Goal: Use online tool/utility: Use online tool/utility

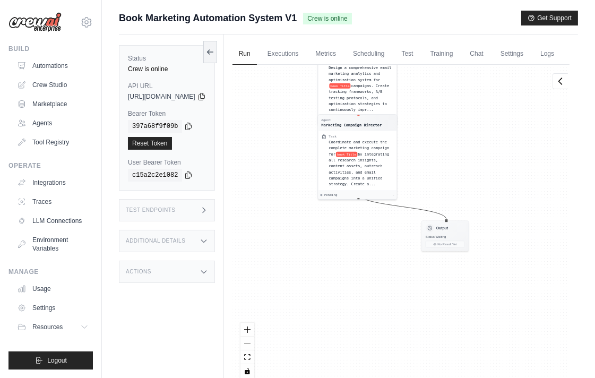
scroll to position [48, 0]
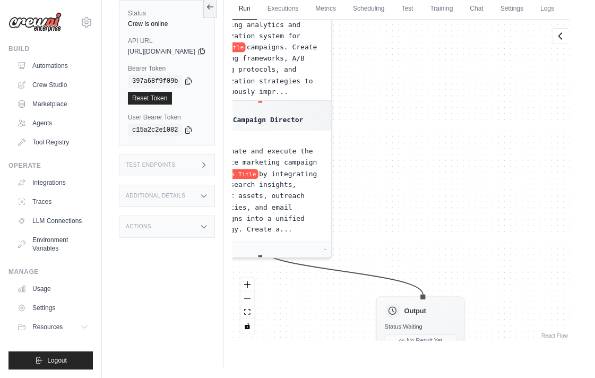
drag, startPoint x: 413, startPoint y: 202, endPoint x: 458, endPoint y: 213, distance: 47.1
click at [405, 368] on main "Submit a support request Describe your issue or question * Please be specific a…" at bounding box center [348, 166] width 493 height 423
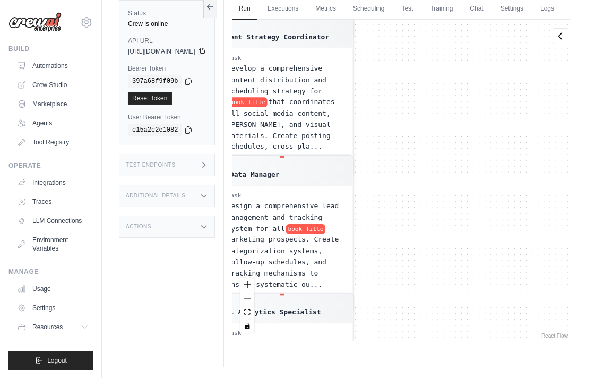
drag, startPoint x: 458, startPoint y: 213, endPoint x: 426, endPoint y: 368, distance: 157.7
click at [426, 368] on main "Submit a support request Describe your issue or question * Please be specific a…" at bounding box center [348, 166] width 493 height 423
drag, startPoint x: 486, startPoint y: 396, endPoint x: 489, endPoint y: 372, distance: 24.5
click at [492, 377] on html "[EMAIL_ADDRESS][DOMAIN_NAME] Settings Build Automations Crew Studio" at bounding box center [297, 166] width 595 height 423
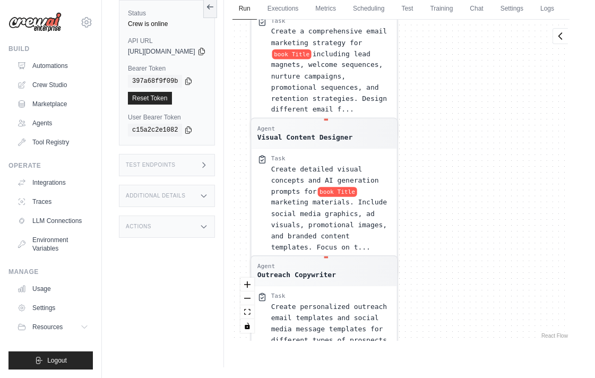
drag, startPoint x: 438, startPoint y: 242, endPoint x: 436, endPoint y: 400, distance: 158.6
click at [436, 377] on html "[EMAIL_ADDRESS][DOMAIN_NAME] Settings Build Automations Crew Studio" at bounding box center [297, 166] width 595 height 423
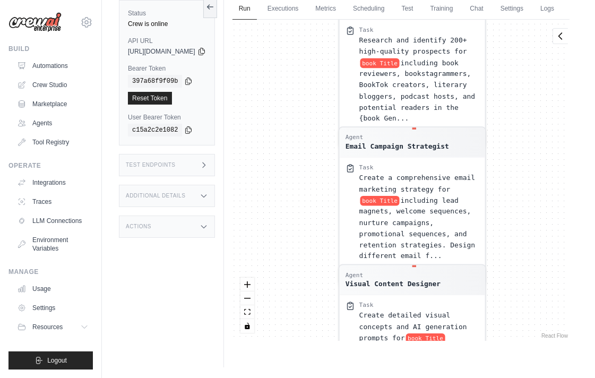
drag, startPoint x: 594, startPoint y: 245, endPoint x: 603, endPoint y: 309, distance: 64.7
click at [594, 322] on html "[EMAIL_ADDRESS][DOMAIN_NAME] Settings Build Automations Crew Studio" at bounding box center [297, 166] width 595 height 423
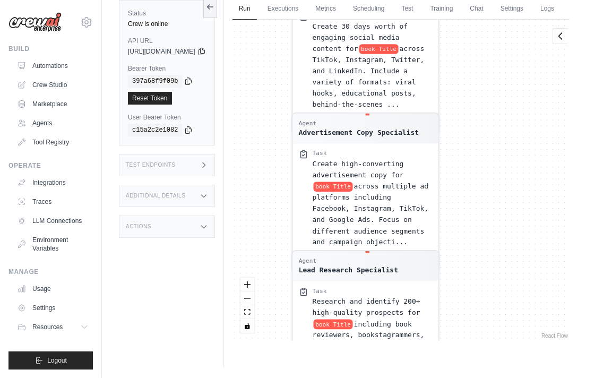
click at [484, 377] on html "[EMAIL_ADDRESS][DOMAIN_NAME] Settings Build Automations Crew Studio" at bounding box center [297, 166] width 595 height 423
click at [478, 377] on html "[EMAIL_ADDRESS][DOMAIN_NAME] Settings Build Automations Crew Studio" at bounding box center [297, 166] width 595 height 423
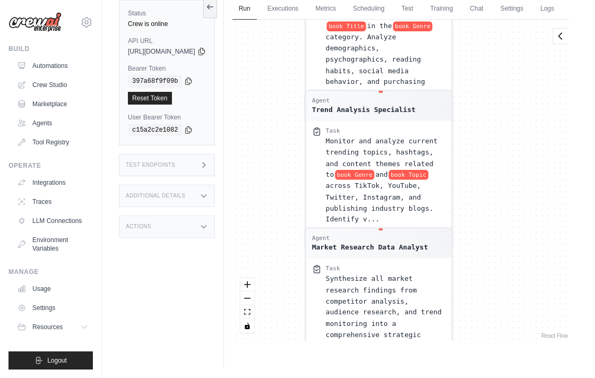
drag, startPoint x: 485, startPoint y: 300, endPoint x: 492, endPoint y: 335, distance: 36.2
click at [492, 335] on div "Agent Competitor Analysis Specialist Task Research and analyze the top 15-20 co…" at bounding box center [400, 180] width 337 height 321
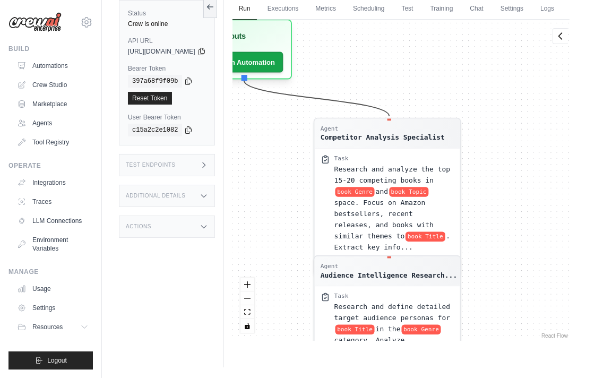
drag, startPoint x: 508, startPoint y: 295, endPoint x: 504, endPoint y: 379, distance: 83.9
click at [504, 377] on html "[EMAIL_ADDRESS][DOMAIN_NAME] Settings Build Automations Crew Studio" at bounding box center [297, 166] width 595 height 423
click at [480, 341] on div "Agent Competitor Analysis Specialist Task Research and analyze the top 15-20 co…" at bounding box center [400, 180] width 337 height 321
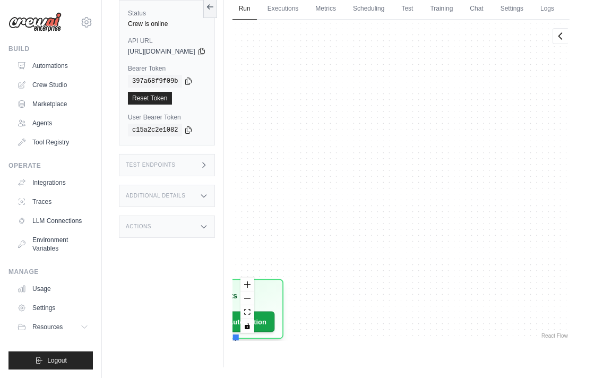
drag, startPoint x: 569, startPoint y: 101, endPoint x: 570, endPoint y: 77, distance: 23.9
click at [570, 82] on div "Run Executions Metrics Scheduling Test Training Chat Settings Logs 1 Running 0 …" at bounding box center [401, 178] width 354 height 378
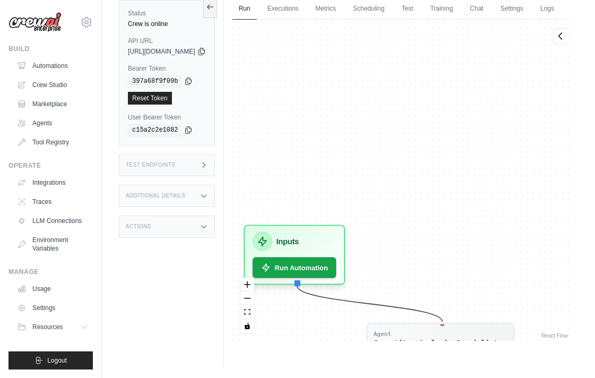
drag, startPoint x: 454, startPoint y: 213, endPoint x: 497, endPoint y: 146, distance: 79.3
click at [497, 146] on div "Agent Competitor Analysis Specialist Task Research and analyze the top 15-20 co…" at bounding box center [400, 180] width 337 height 321
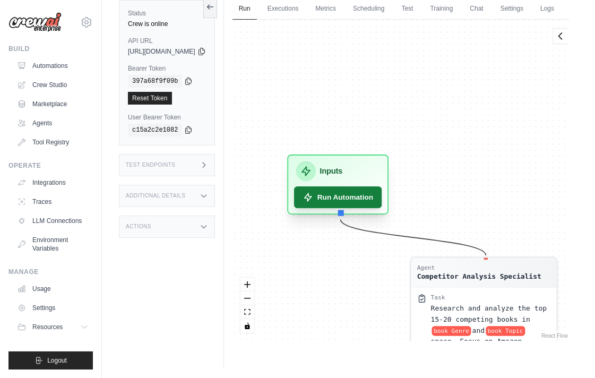
click at [380, 208] on button "Run Automation" at bounding box center [338, 197] width 88 height 22
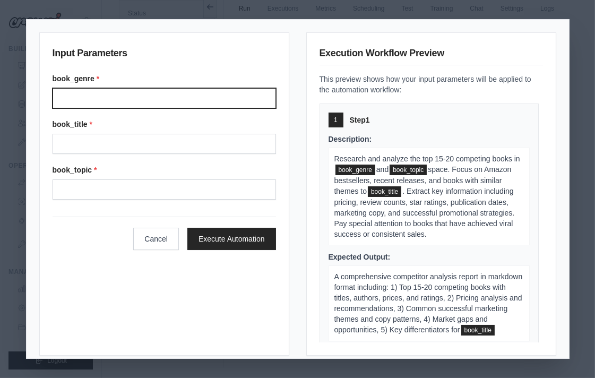
click at [146, 98] on input "Book genre" at bounding box center [164, 98] width 223 height 20
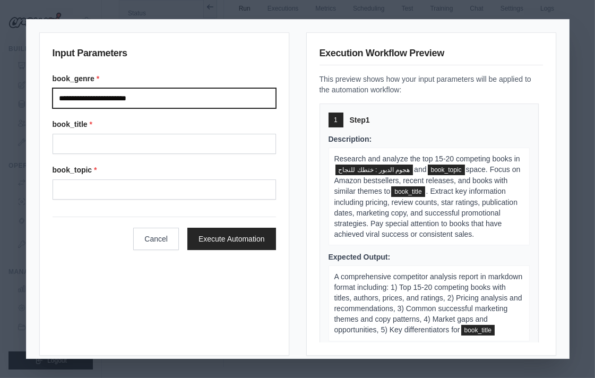
type input "**********"
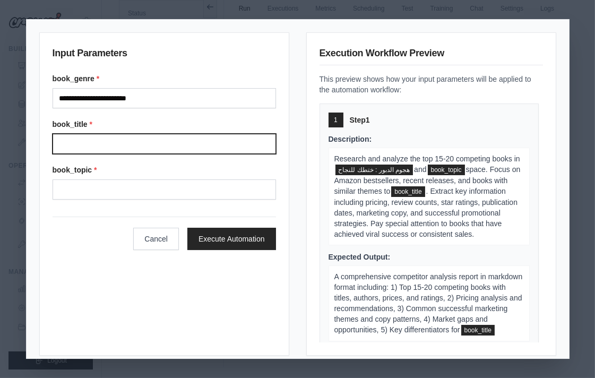
click at [113, 144] on input "Book title" at bounding box center [164, 144] width 223 height 20
paste input "**********"
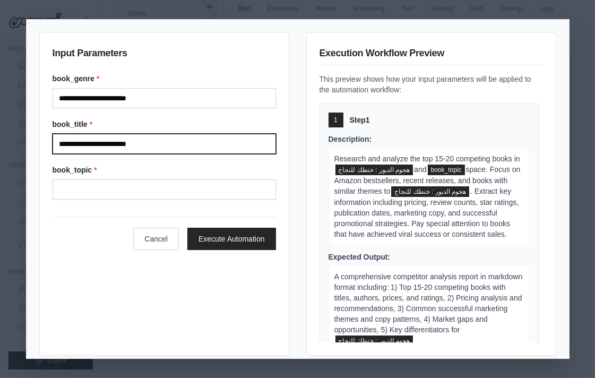
type input "**********"
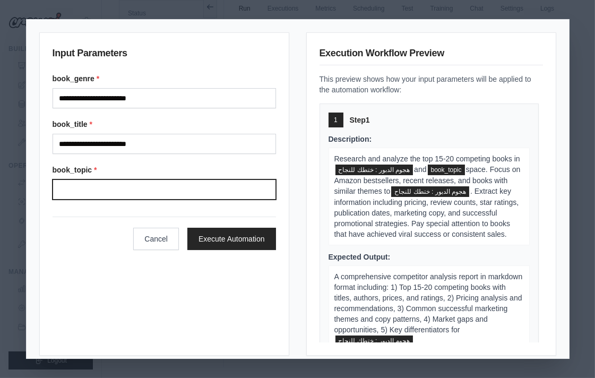
click at [109, 192] on input "Book topic" at bounding box center [164, 189] width 223 height 20
paste input "**********"
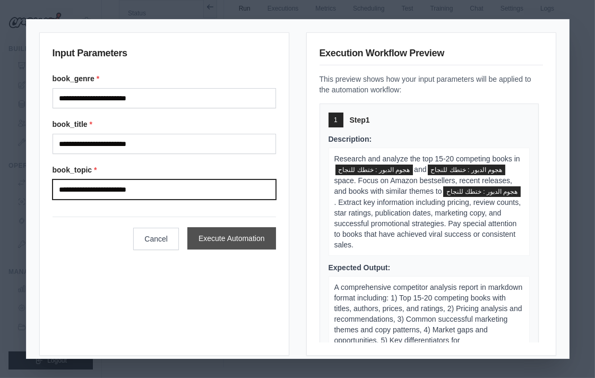
type input "**********"
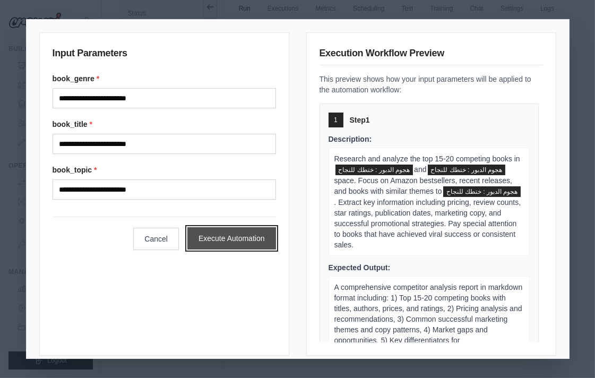
click at [218, 240] on button "Execute Automation" at bounding box center [231, 238] width 89 height 22
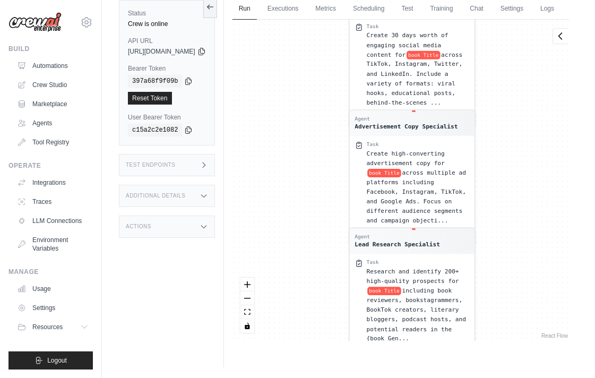
drag, startPoint x: 338, startPoint y: 126, endPoint x: 320, endPoint y: 311, distance: 186.0
click at [313, 321] on div "Agent Competitor Analysis Specialist Task Research and analyze the top 15-20 co…" at bounding box center [400, 180] width 337 height 321
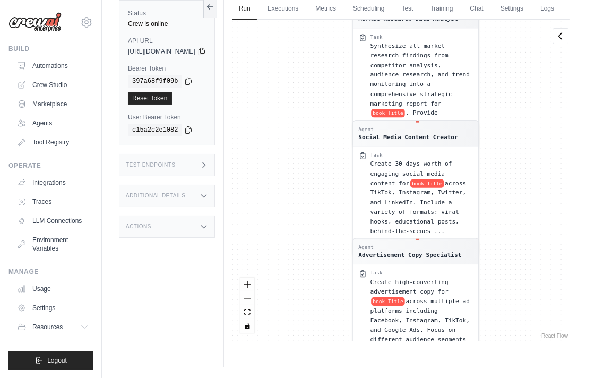
drag, startPoint x: 328, startPoint y: 151, endPoint x: 340, endPoint y: 203, distance: 53.4
click at [331, 284] on div "Agent Competitor Analysis Specialist Task Research and analyze the top 15-20 co…" at bounding box center [400, 180] width 337 height 321
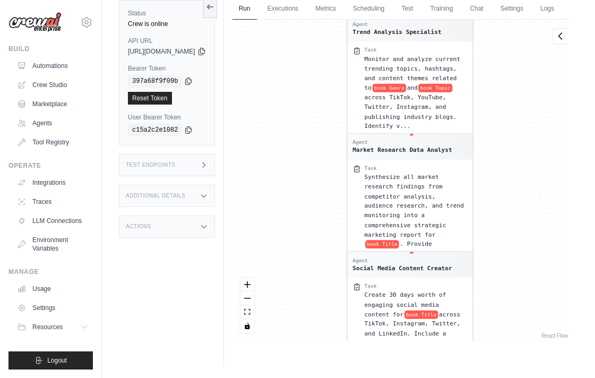
drag, startPoint x: 334, startPoint y: 182, endPoint x: 335, endPoint y: 229, distance: 46.7
click at [331, 281] on div "Agent Competitor Analysis Specialist Task Research and analyze the top 15-20 co…" at bounding box center [400, 180] width 337 height 321
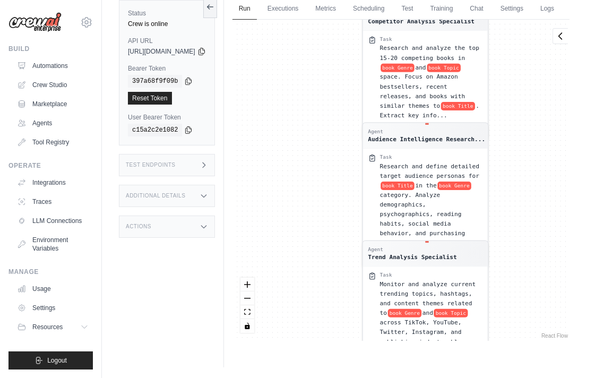
drag, startPoint x: 327, startPoint y: 125, endPoint x: 343, endPoint y: 346, distance: 221.8
click at [343, 341] on div "Agent Competitor Analysis Specialist Task Research and analyze the top 15-20 co…" at bounding box center [400, 180] width 337 height 321
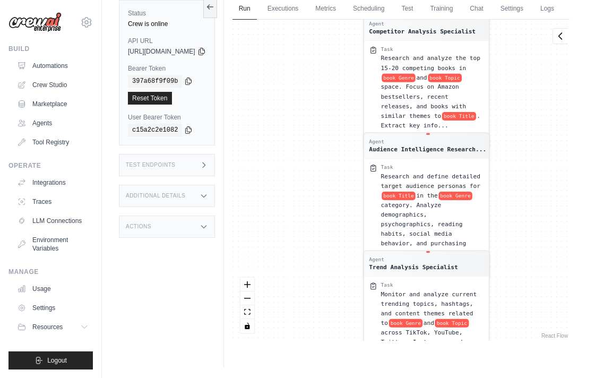
click at [569, 190] on div "Execution Log Pending Execution Logs [[DATE]T19:15:04.575Z] Starting execution …" at bounding box center [569, 180] width 1 height 321
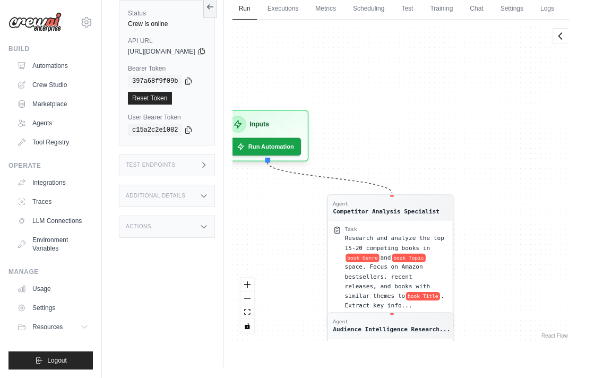
drag, startPoint x: 557, startPoint y: 157, endPoint x: 521, endPoint y: 337, distance: 183.4
click at [521, 337] on div "Agent Competitor Analysis Specialist Task Research and analyze the top 15-20 co…" at bounding box center [400, 180] width 337 height 321
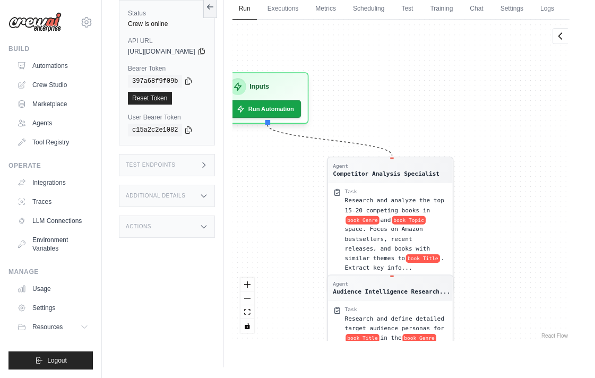
drag, startPoint x: 522, startPoint y: 257, endPoint x: 526, endPoint y: 186, distance: 71.7
click at [524, 193] on div "Agent Competitor Analysis Specialist Task Research and analyze the top 15-20 co…" at bounding box center [400, 180] width 337 height 321
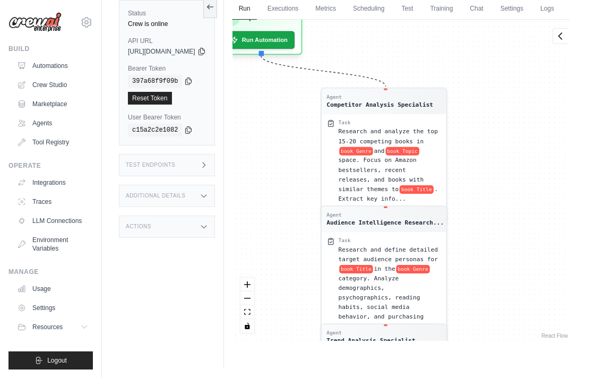
drag, startPoint x: 526, startPoint y: 239, endPoint x: 513, endPoint y: 171, distance: 69.0
click at [513, 171] on div "Agent Competitor Analysis Specialist Task Research and analyze the top 15-20 co…" at bounding box center [400, 180] width 337 height 321
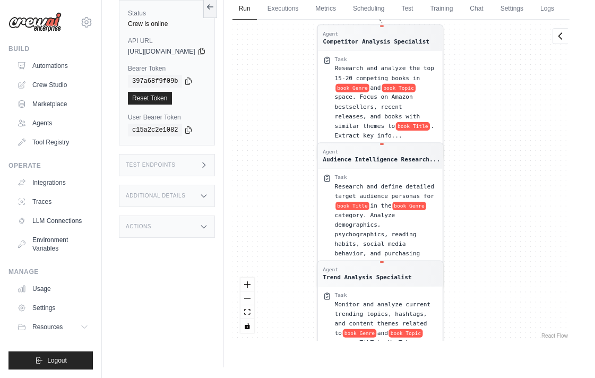
drag, startPoint x: 515, startPoint y: 231, endPoint x: 515, endPoint y: 135, distance: 95.5
click at [516, 135] on div "Agent Competitor Analysis Specialist Task Research and analyze the top 15-20 co…" at bounding box center [400, 180] width 337 height 321
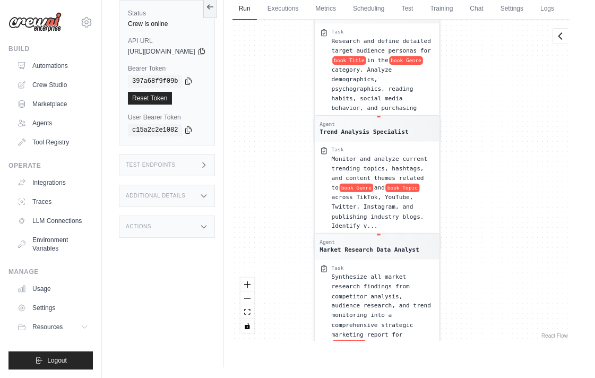
drag, startPoint x: 522, startPoint y: 231, endPoint x: 513, endPoint y: 123, distance: 108.0
click at [518, 115] on div "Agent Competitor Analysis Specialist Task Research and analyze the top 15-20 co…" at bounding box center [400, 180] width 337 height 321
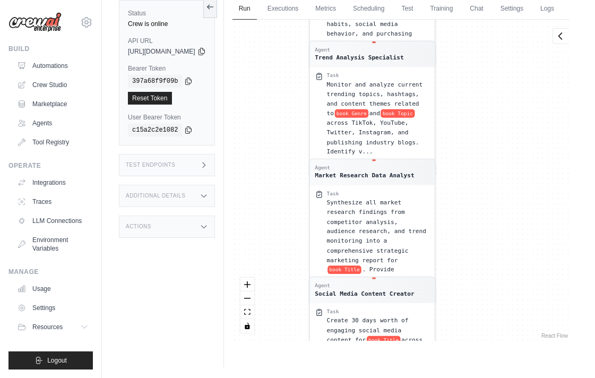
drag, startPoint x: 526, startPoint y: 217, endPoint x: 508, endPoint y: 117, distance: 102.4
click at [508, 117] on div "Agent Competitor Analysis Specialist Task Research and analyze the top 15-20 co…" at bounding box center [400, 180] width 337 height 321
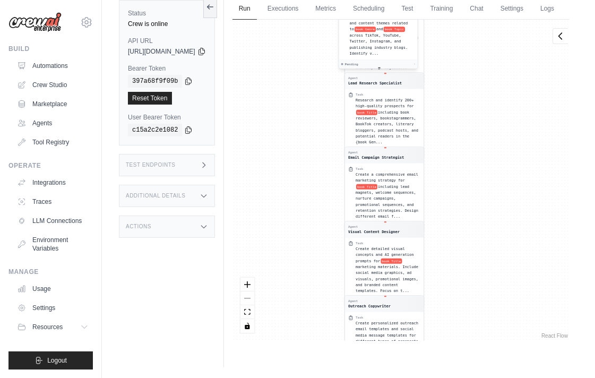
drag, startPoint x: 451, startPoint y: 87, endPoint x: 441, endPoint y: 56, distance: 32.4
click at [414, 56] on div "Monitor and analyze current trending topics, hashtags, and content themes relat…" at bounding box center [381, 32] width 65 height 48
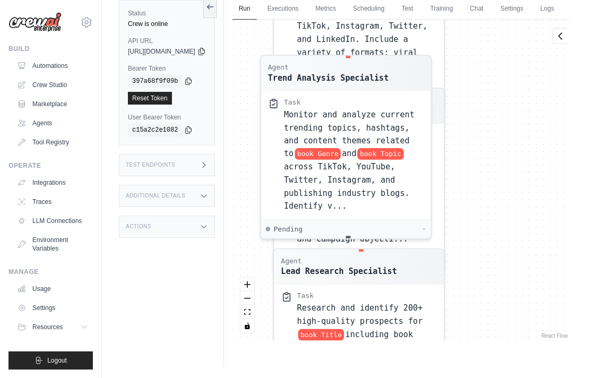
drag, startPoint x: 513, startPoint y: 220, endPoint x: 533, endPoint y: 307, distance: 88.8
click at [533, 307] on div "Agent Competitor Analysis Specialist Task Research and analyze the top 15-20 co…" at bounding box center [400, 180] width 337 height 321
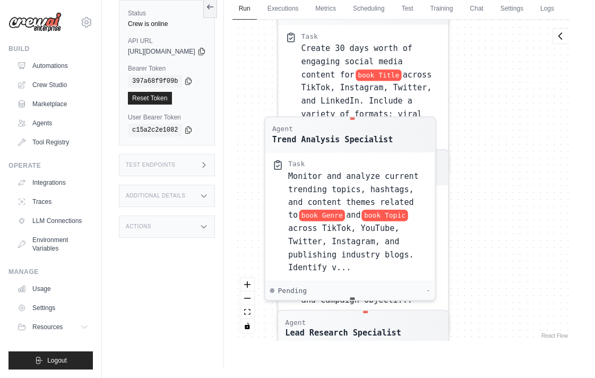
drag, startPoint x: 507, startPoint y: 156, endPoint x: 500, endPoint y: 204, distance: 48.7
click at [511, 218] on div "Agent Competitor Analysis Specialist Task Research and analyze the top 15-20 co…" at bounding box center [400, 180] width 337 height 321
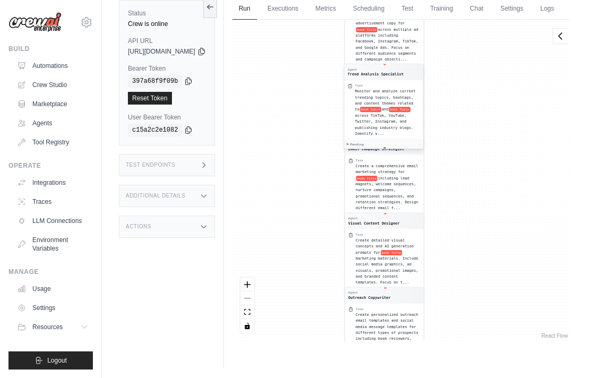
drag, startPoint x: 399, startPoint y: 187, endPoint x: 420, endPoint y: 91, distance: 98.1
click at [403, 77] on div "Trend Analysis Specialist" at bounding box center [375, 74] width 56 height 5
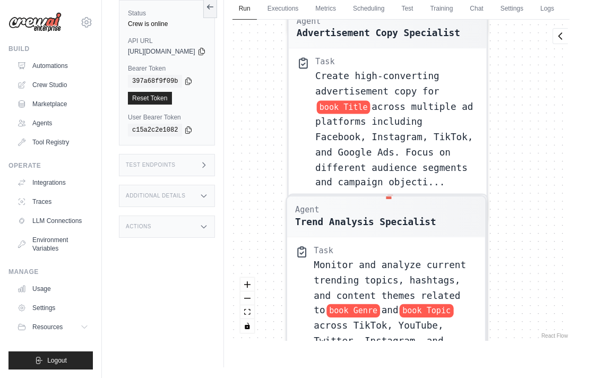
drag, startPoint x: 485, startPoint y: 135, endPoint x: 553, endPoint y: 284, distance: 163.6
click at [553, 284] on div "Agent Competitor Analysis Specialist Task Research and analyze the top 15-20 co…" at bounding box center [400, 180] width 337 height 321
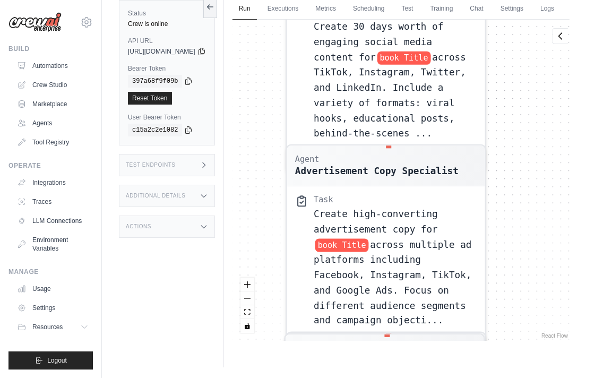
drag, startPoint x: 527, startPoint y: 150, endPoint x: 518, endPoint y: 337, distance: 187.9
click at [518, 337] on div "Agent Competitor Analysis Specialist Task Research and analyze the top 15-20 co…" at bounding box center [400, 180] width 337 height 321
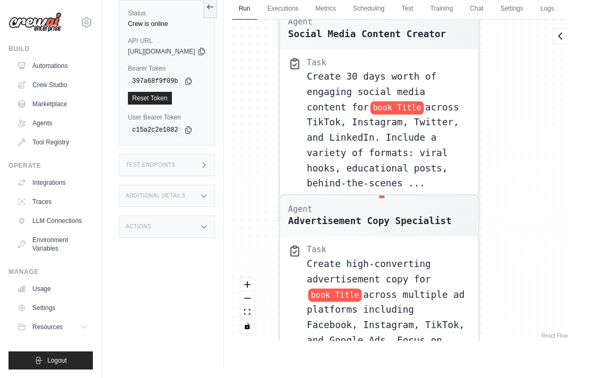
drag, startPoint x: 550, startPoint y: 100, endPoint x: 557, endPoint y: 294, distance: 194.3
click at [557, 294] on div "Agent Competitor Analysis Specialist Task Research and analyze the top 15-20 co…" at bounding box center [400, 180] width 337 height 321
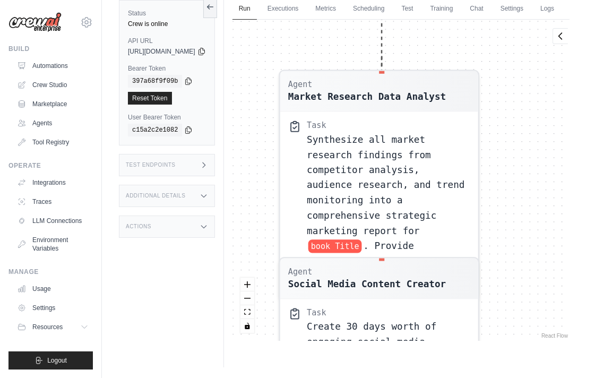
drag, startPoint x: 557, startPoint y: 123, endPoint x: 548, endPoint y: 184, distance: 61.7
click at [548, 184] on div "Agent Competitor Analysis Specialist Task Research and analyze the top 15-20 co…" at bounding box center [400, 180] width 337 height 321
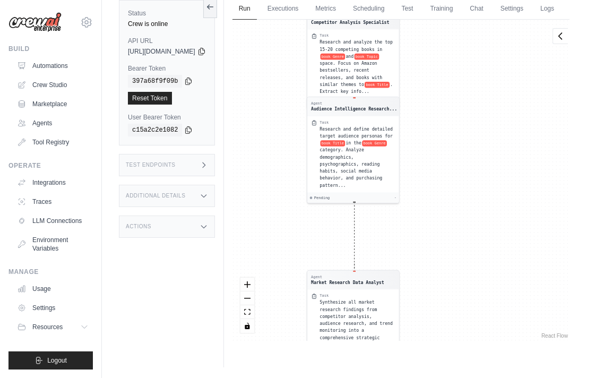
drag, startPoint x: 383, startPoint y: 126, endPoint x: 320, endPoint y: 251, distance: 140.2
click at [320, 251] on div "Agent Competitor Analysis Specialist Task Research and analyze the top 15-20 co…" at bounding box center [400, 180] width 337 height 321
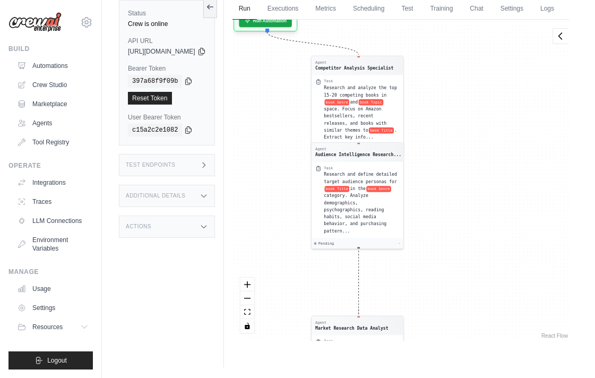
drag, startPoint x: 492, startPoint y: 204, endPoint x: 496, endPoint y: 301, distance: 97.2
click at [496, 309] on div "Agent Competitor Analysis Specialist Task Research and analyze the top 15-20 co…" at bounding box center [400, 180] width 337 height 321
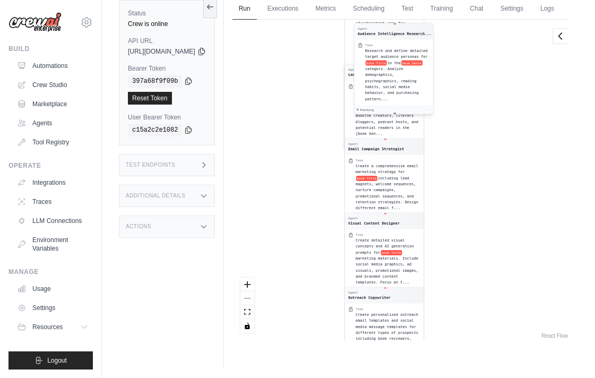
drag, startPoint x: 417, startPoint y: 251, endPoint x: 449, endPoint y: 61, distance: 192.5
click at [430, 47] on div "Task" at bounding box center [397, 45] width 65 height 4
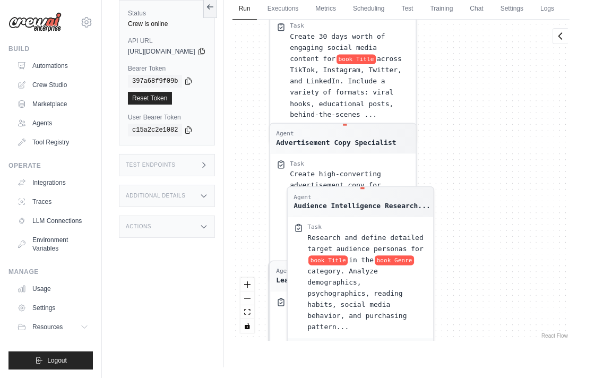
drag, startPoint x: 492, startPoint y: 115, endPoint x: 504, endPoint y: 325, distance: 210.4
click at [504, 325] on div "Agent Competitor Analysis Specialist Task Research and analyze the top 15-20 co…" at bounding box center [400, 180] width 337 height 321
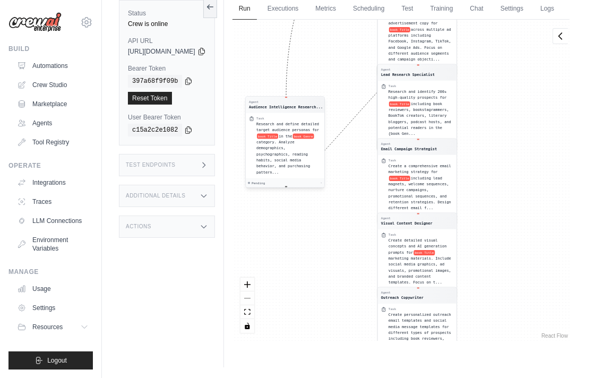
drag, startPoint x: 391, startPoint y: 204, endPoint x: 324, endPoint y: 115, distance: 111.4
click at [324, 112] on div "Agent Audience Intelligence Research..." at bounding box center [285, 105] width 78 height 16
click at [350, 82] on div "Agent Competitor Analysis Specialist Task Research and analyze the top 15-20 co…" at bounding box center [400, 180] width 337 height 321
drag, startPoint x: 446, startPoint y: 229, endPoint x: 439, endPoint y: 248, distance: 20.3
click at [439, 248] on div "Agent Visual Content Designer Task Create detailed visual concepts and AI gener…" at bounding box center [417, 254] width 80 height 85
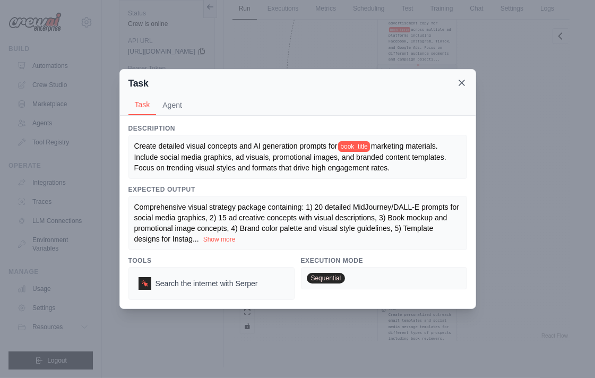
click at [457, 82] on icon at bounding box center [461, 82] width 11 height 11
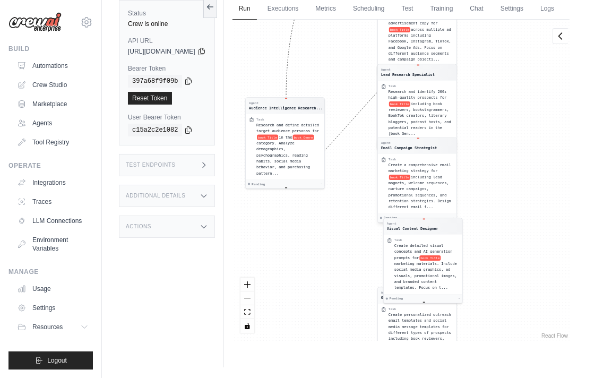
drag, startPoint x: 441, startPoint y: 255, endPoint x: 446, endPoint y: 223, distance: 32.1
click at [444, 260] on span "Create detailed visual concepts and AI generation prompts for" at bounding box center [423, 251] width 58 height 16
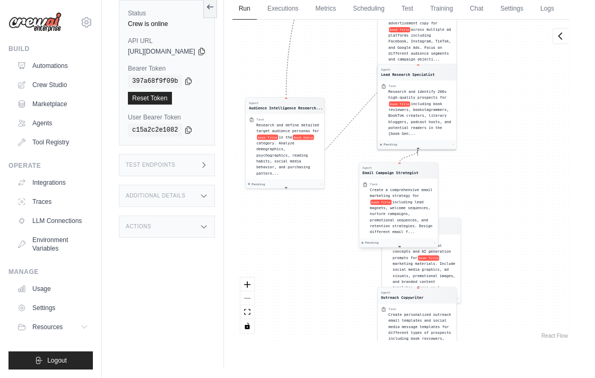
drag, startPoint x: 451, startPoint y: 191, endPoint x: 457, endPoint y: 205, distance: 15.5
click at [434, 212] on div "Create a comprehensive email marketing strategy for book Title including lead m…" at bounding box center [402, 211] width 65 height 48
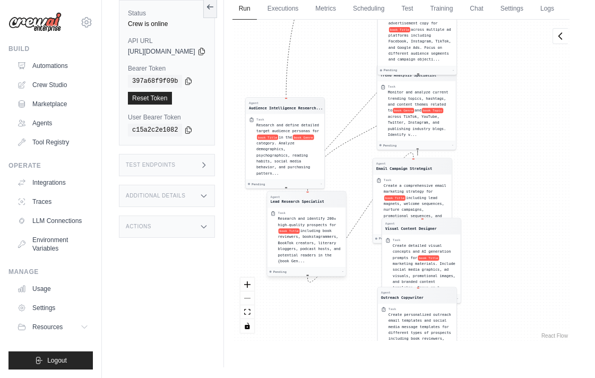
drag, startPoint x: 443, startPoint y: 108, endPoint x: 342, endPoint y: 270, distance: 192.0
click at [337, 263] on span "including book reviewers, bookstagrammers, BookTok creators, literary bloggers,…" at bounding box center [308, 245] width 63 height 34
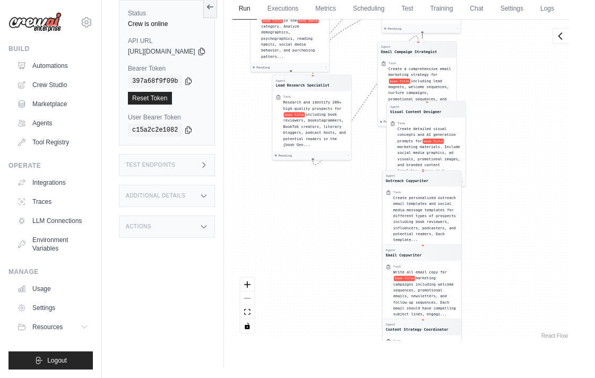
drag, startPoint x: 535, startPoint y: 142, endPoint x: 526, endPoint y: 75, distance: 67.4
click at [528, 77] on div "Agent Competitor Analysis Specialist Task Research and analyze the top 15-20 co…" at bounding box center [400, 180] width 337 height 321
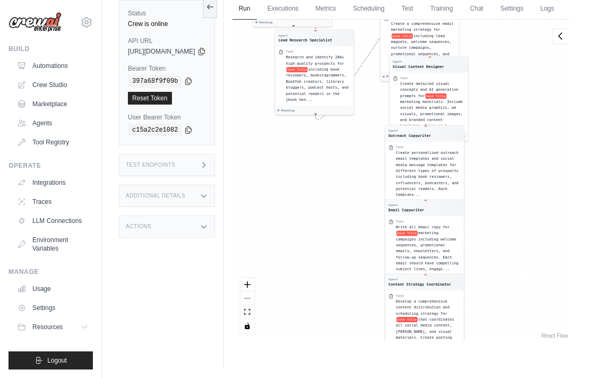
drag, startPoint x: 538, startPoint y: 207, endPoint x: 550, endPoint y: 69, distance: 137.9
click at [555, 71] on div "Agent Competitor Analysis Specialist Task Research and analyze the top 15-20 co…" at bounding box center [400, 180] width 337 height 321
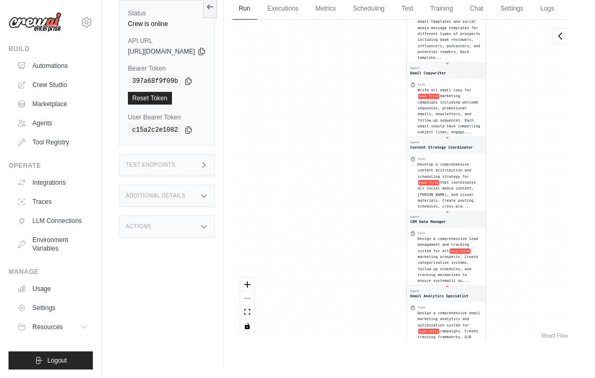
drag, startPoint x: 561, startPoint y: 224, endPoint x: 570, endPoint y: -8, distance: 233.0
click at [570, 0] on html "[EMAIL_ADDRESS][DOMAIN_NAME] Settings Build Automations Crew Studio" at bounding box center [297, 166] width 595 height 423
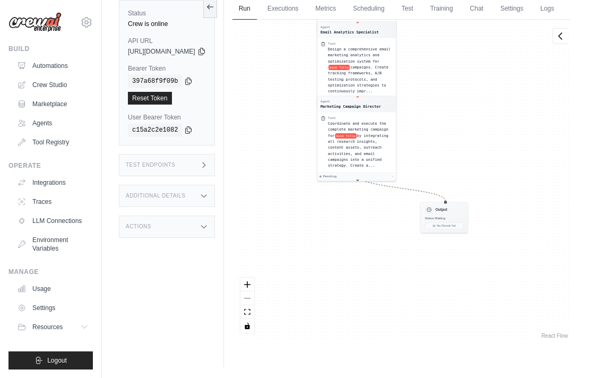
drag, startPoint x: 490, startPoint y: 142, endPoint x: 468, endPoint y: 139, distance: 22.0
click at [469, 139] on div "Agent Competitor Analysis Specialist Task Research and analyze the top 15-20 co…" at bounding box center [400, 180] width 337 height 321
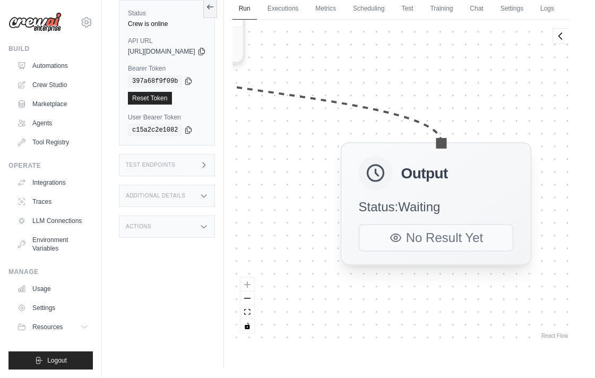
click at [440, 214] on span "Status: Waiting" at bounding box center [399, 206] width 82 height 15
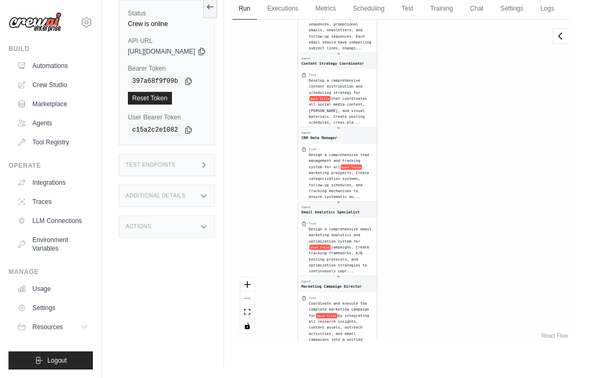
drag, startPoint x: 477, startPoint y: 273, endPoint x: 412, endPoint y: -33, distance: 313.4
click at [412, 0] on html "[EMAIL_ADDRESS][DOMAIN_NAME] Settings Build Automations Crew Studio" at bounding box center [297, 166] width 595 height 423
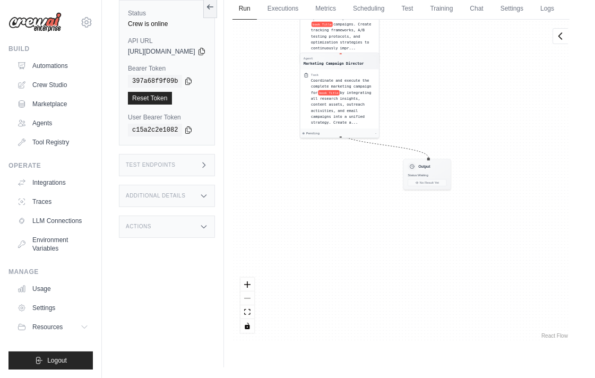
drag, startPoint x: 462, startPoint y: 216, endPoint x: 473, endPoint y: -7, distance: 223.6
click at [473, 0] on html "[EMAIL_ADDRESS][DOMAIN_NAME] Settings Build Automations Crew Studio" at bounding box center [297, 166] width 595 height 423
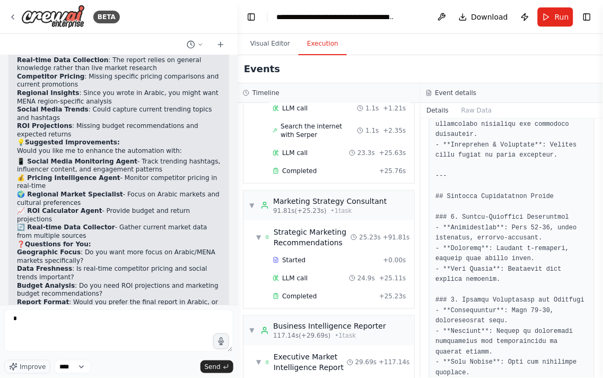
scroll to position [1001, 0]
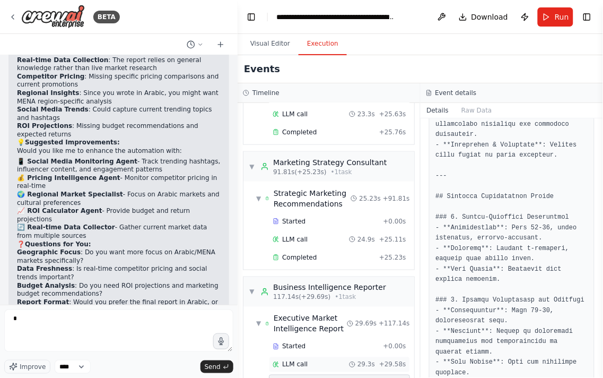
drag, startPoint x: 357, startPoint y: 330, endPoint x: 354, endPoint y: 335, distance: 5.5
click at [357, 356] on div "LLM call 29.3s + 29.58s" at bounding box center [339, 364] width 141 height 16
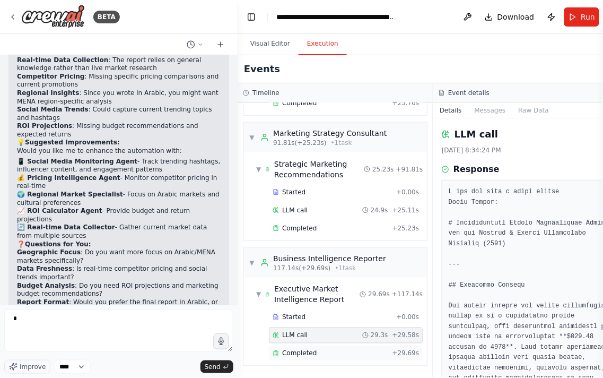
click at [353, 346] on div "Completed + 29.69s" at bounding box center [346, 353] width 154 height 16
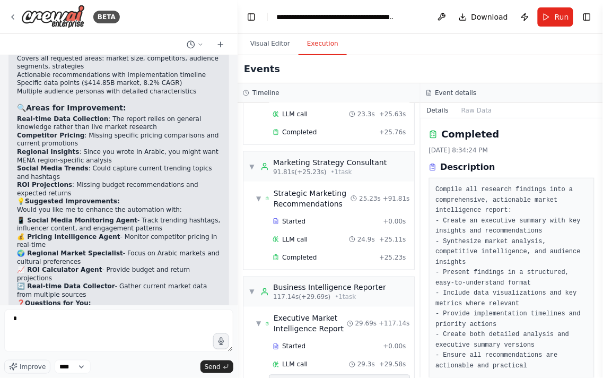
scroll to position [2203, 0]
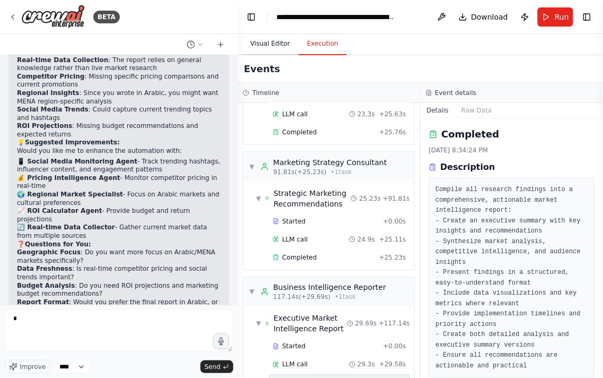
click at [276, 41] on button "Visual Editor" at bounding box center [270, 44] width 57 height 22
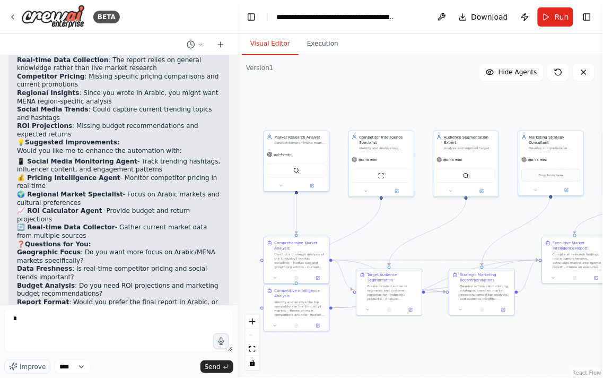
drag, startPoint x: 380, startPoint y: 115, endPoint x: 351, endPoint y: 110, distance: 30.1
click at [351, 110] on div ".deletable-edge-delete-btn { width: 20px; height: 20px; border: 0px solid #ffff…" at bounding box center [420, 216] width 365 height 322
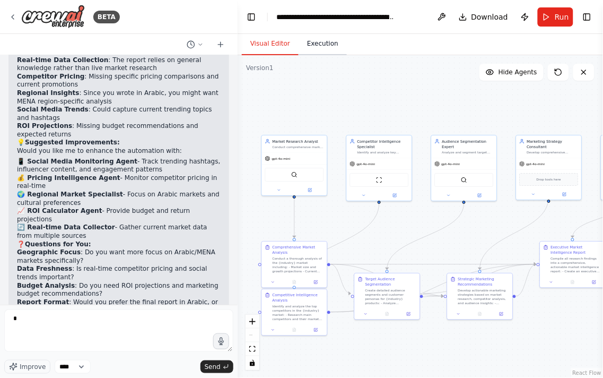
click at [309, 47] on button "Execution" at bounding box center [323, 44] width 48 height 22
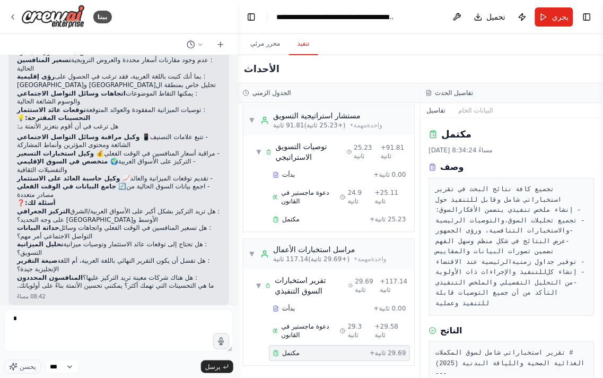
scroll to position [1222, 0]
click at [308, 327] on font "دعوة ماجستير في القانون" at bounding box center [305, 331] width 48 height 16
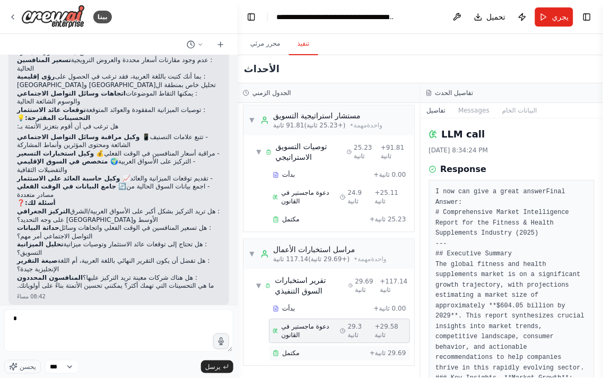
click at [311, 349] on div "مكتمل + 29.69 ثانية" at bounding box center [339, 353] width 141 height 16
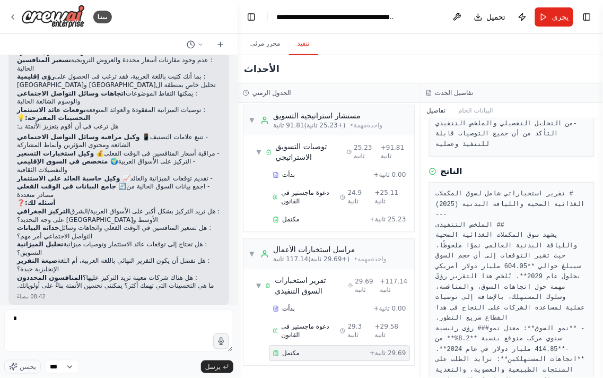
scroll to position [200, 0]
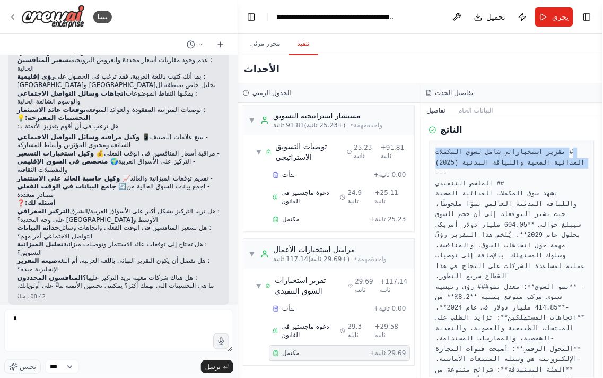
drag, startPoint x: 568, startPoint y: 187, endPoint x: 501, endPoint y: 229, distance: 78.9
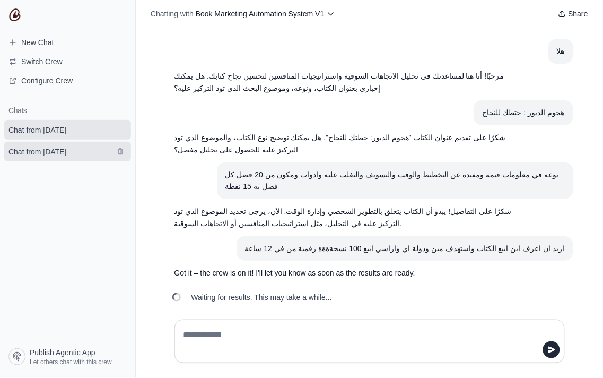
click at [66, 153] on span "Chat from September 1" at bounding box center [37, 151] width 58 height 11
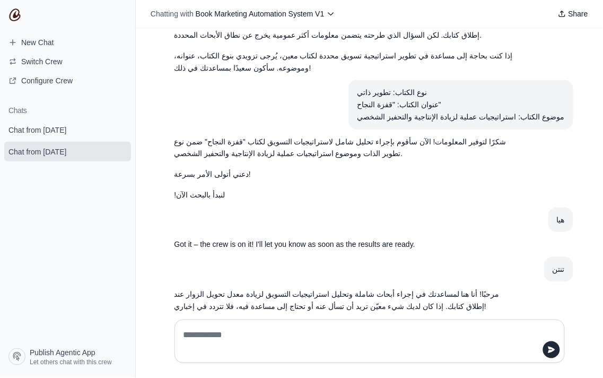
scroll to position [82, 0]
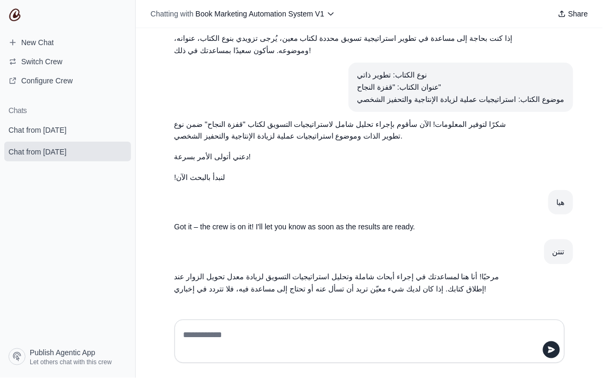
click at [286, 339] on textarea at bounding box center [366, 341] width 370 height 30
type textarea "******"
